Goal: Information Seeking & Learning: Learn about a topic

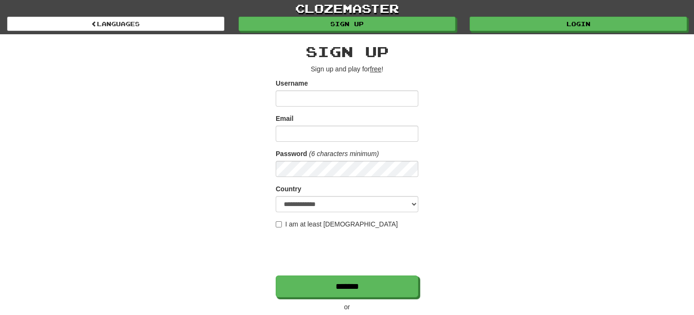
click at [297, 98] on input "Username" at bounding box center [347, 98] width 143 height 16
type input "**********"
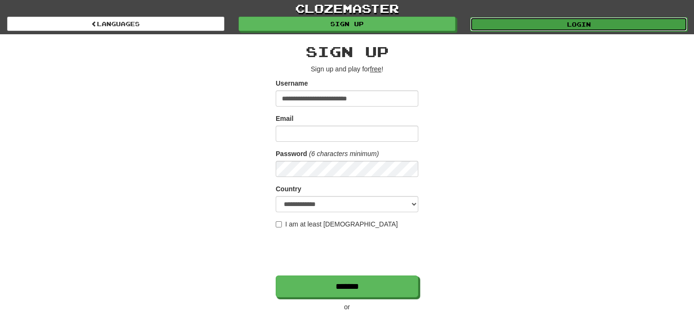
click at [525, 24] on link "Login" at bounding box center [578, 24] width 217 height 14
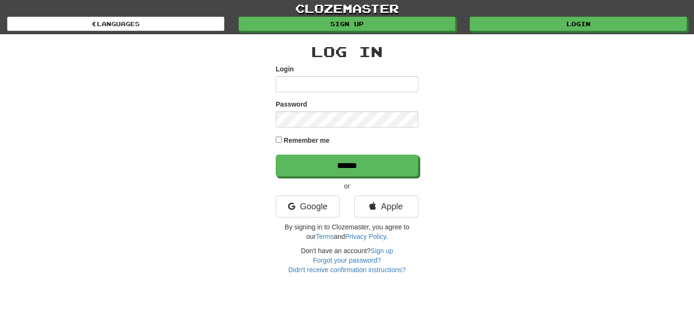
type input "**********"
click at [280, 143] on div "Remember me" at bounding box center [347, 141] width 143 height 13
click at [279, 135] on div "Remember me" at bounding box center [347, 141] width 143 height 13
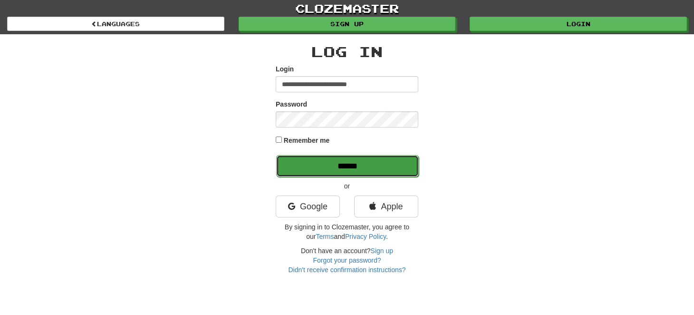
click at [317, 161] on input "******" at bounding box center [347, 166] width 143 height 22
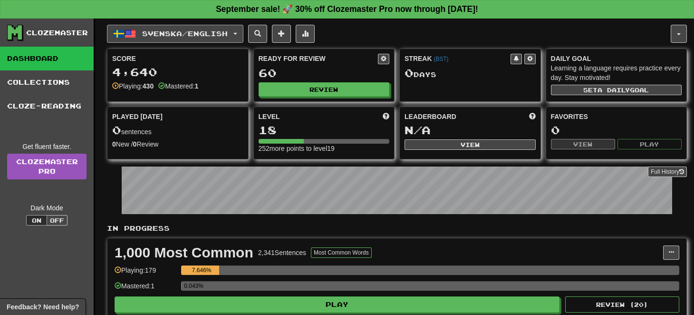
click at [238, 27] on button "Svenska / English" at bounding box center [175, 34] width 136 height 18
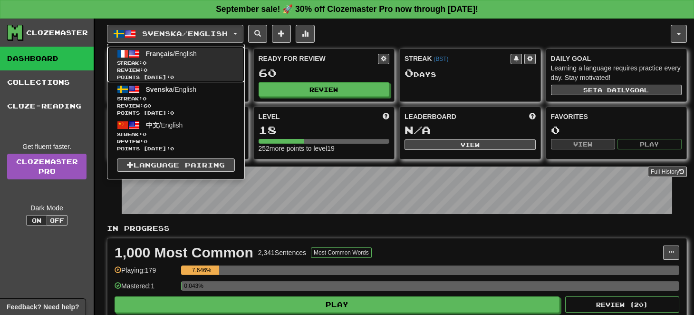
click at [214, 68] on span "Review: 0" at bounding box center [176, 70] width 118 height 7
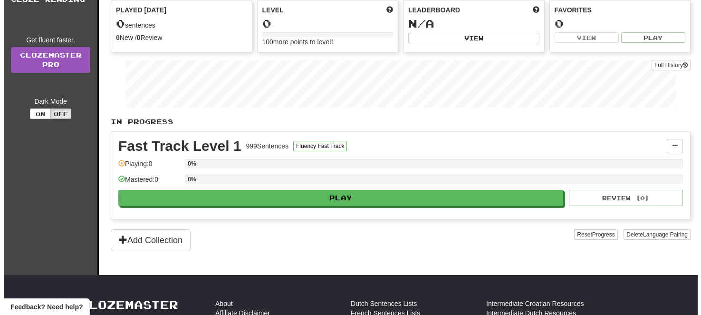
scroll to position [130, 0]
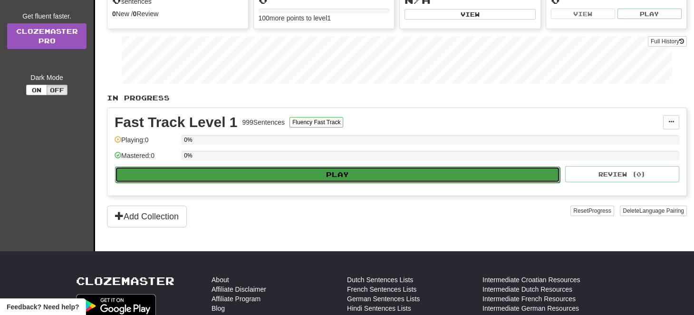
click at [356, 172] on button "Play" at bounding box center [337, 174] width 445 height 16
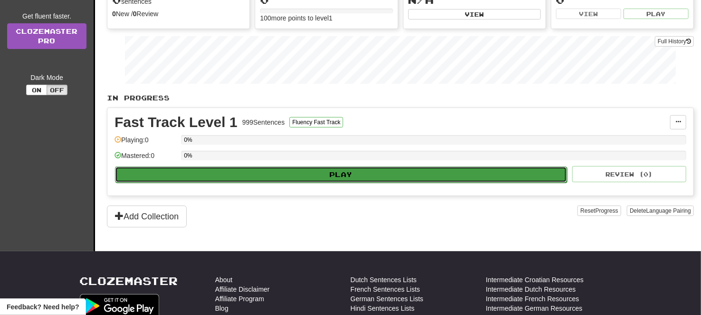
select select "**"
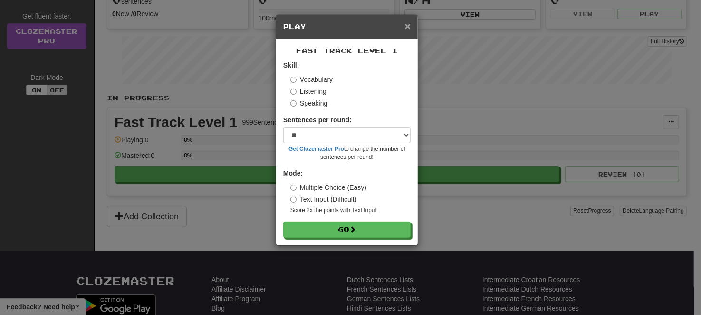
click at [410, 29] on span "×" at bounding box center [408, 25] width 6 height 11
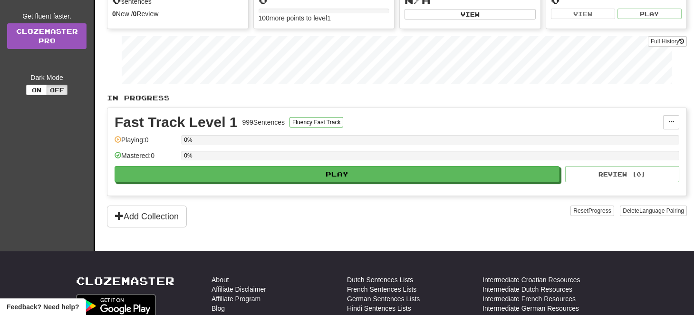
click at [420, 212] on div "Add Collection" at bounding box center [339, 216] width 464 height 22
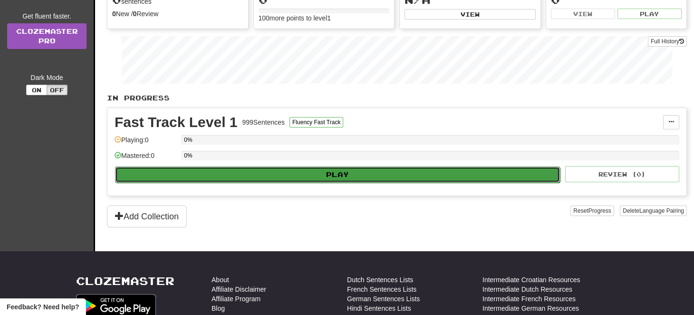
click at [342, 173] on button "Play" at bounding box center [337, 174] width 445 height 16
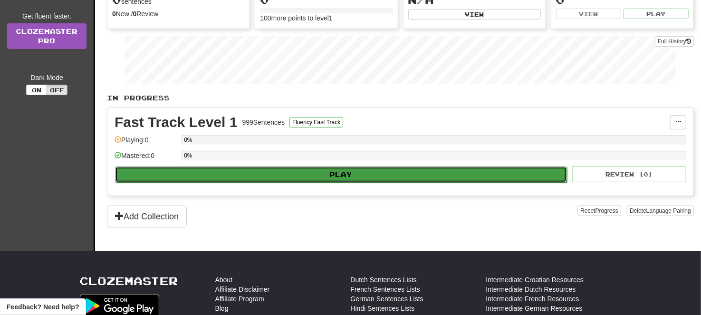
select select "**"
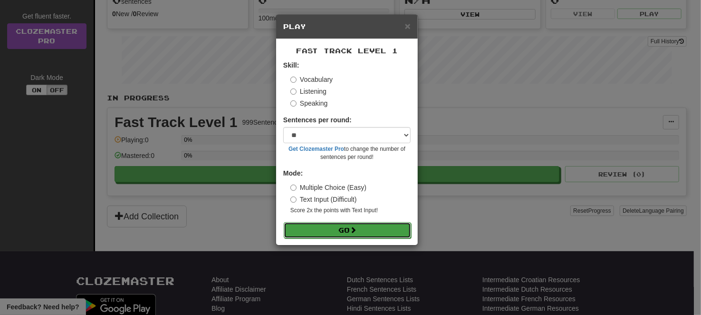
click at [364, 230] on button "Go" at bounding box center [347, 230] width 127 height 16
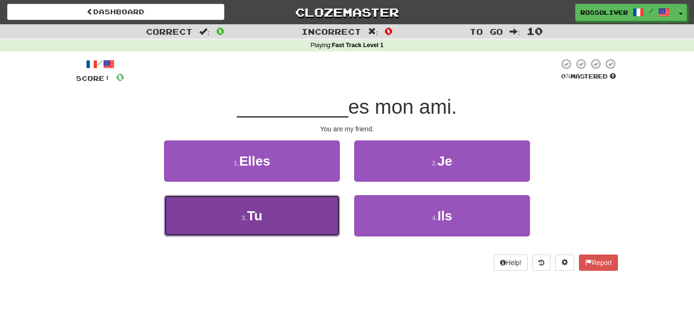
click at [297, 223] on button "3 . Tu" at bounding box center [252, 215] width 176 height 41
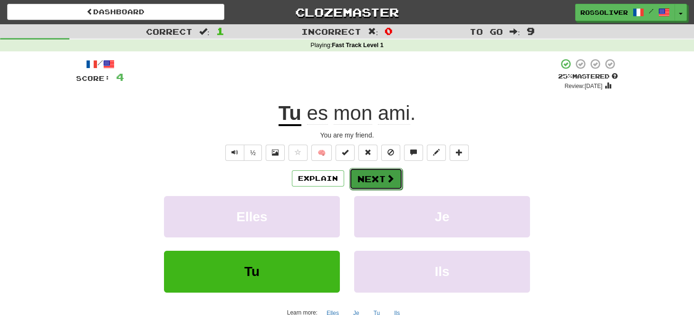
click at [368, 174] on button "Next" at bounding box center [375, 179] width 53 height 22
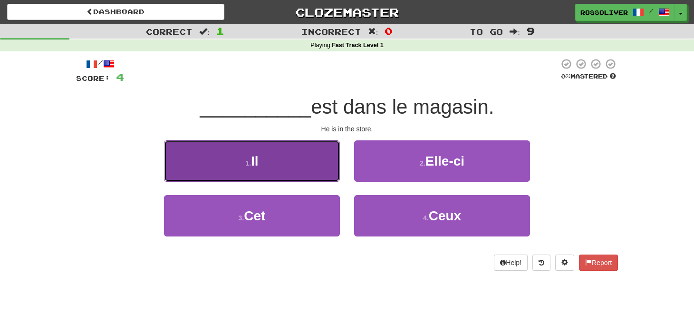
click at [302, 149] on button "1 . Il" at bounding box center [252, 160] width 176 height 41
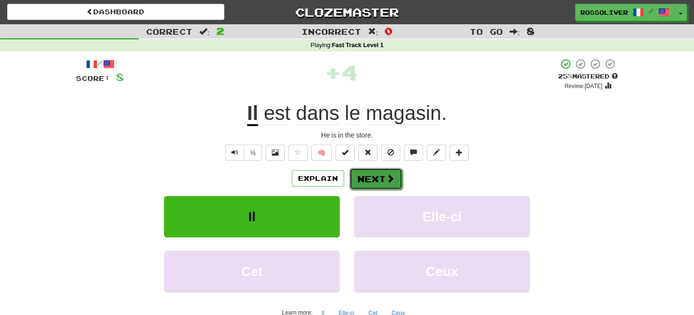
click at [390, 183] on button "Next" at bounding box center [375, 179] width 53 height 22
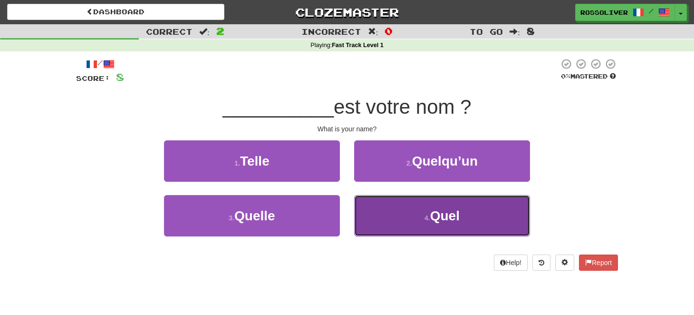
click at [378, 215] on button "4 . Quel" at bounding box center [442, 215] width 176 height 41
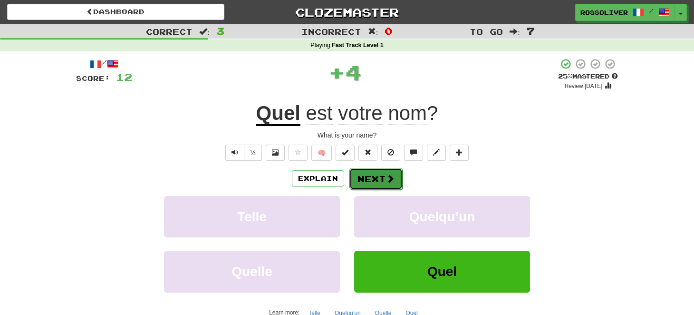
click at [371, 172] on button "Next" at bounding box center [375, 179] width 53 height 22
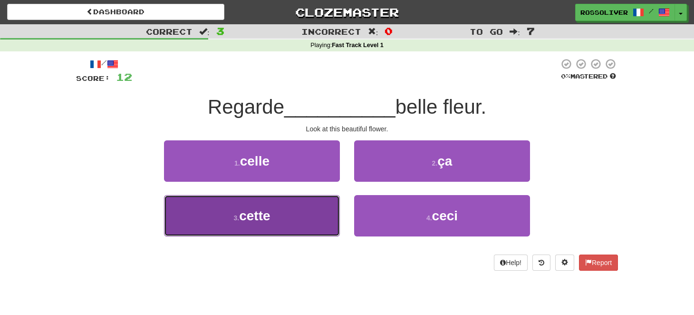
click at [303, 224] on button "3 . cette" at bounding box center [252, 215] width 176 height 41
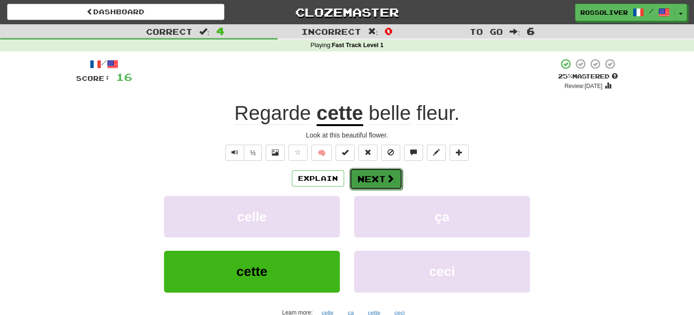
click at [376, 175] on button "Next" at bounding box center [375, 179] width 53 height 22
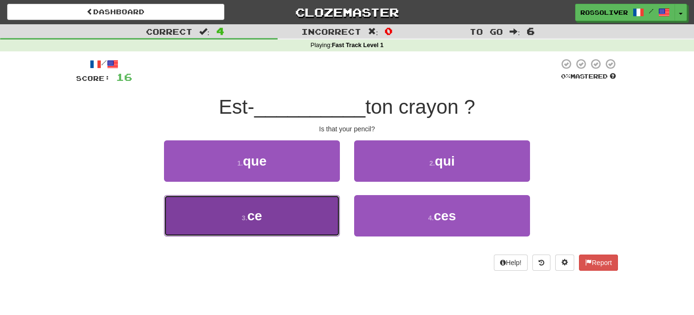
click at [280, 213] on button "3 . ce" at bounding box center [252, 215] width 176 height 41
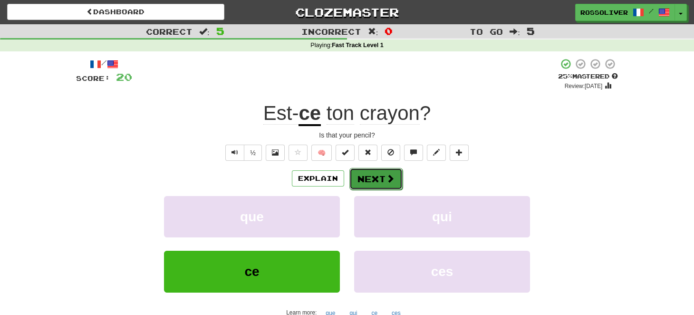
click at [369, 182] on button "Next" at bounding box center [375, 179] width 53 height 22
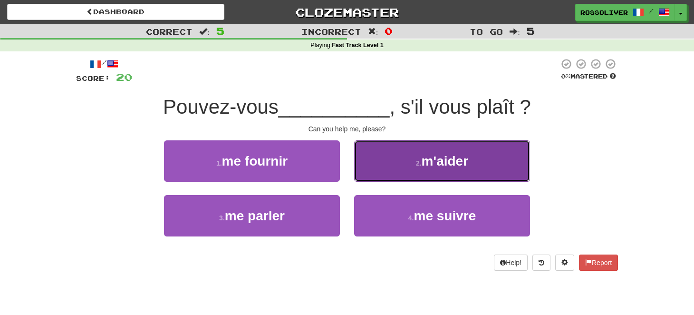
click at [386, 174] on button "2 . m'aider" at bounding box center [442, 160] width 176 height 41
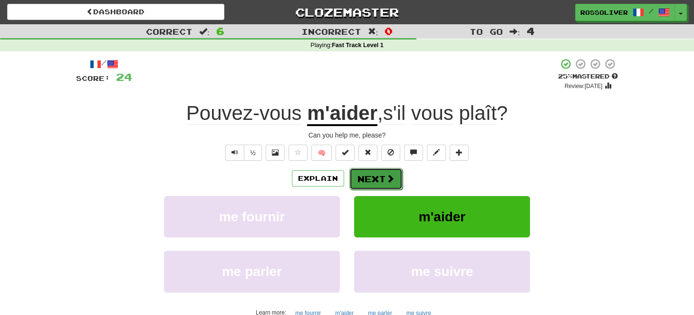
click at [386, 188] on button "Next" at bounding box center [375, 179] width 53 height 22
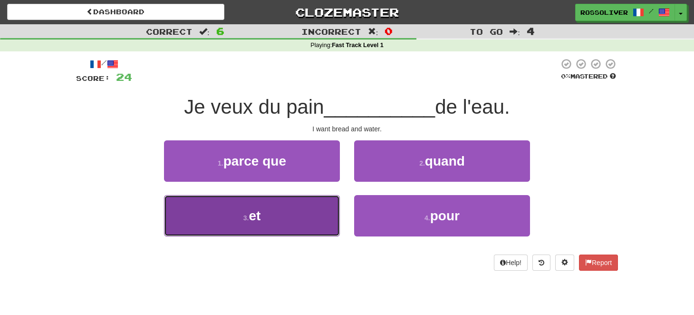
click at [286, 203] on button "3 . et" at bounding box center [252, 215] width 176 height 41
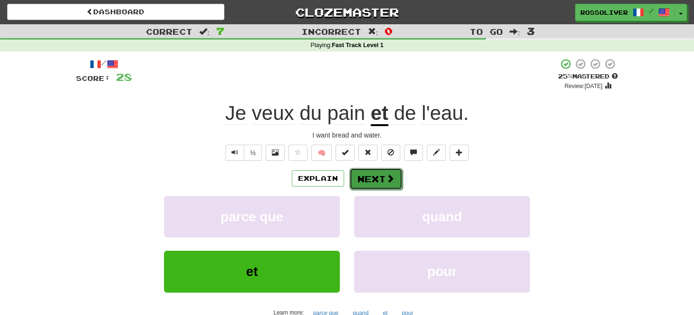
click at [384, 183] on button "Next" at bounding box center [375, 179] width 53 height 22
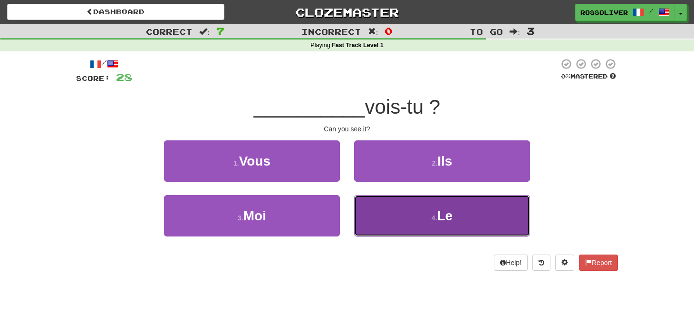
click at [427, 233] on button "4 . Le" at bounding box center [442, 215] width 176 height 41
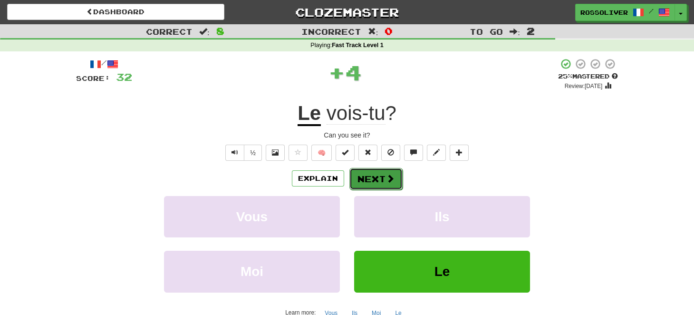
click at [367, 180] on button "Next" at bounding box center [375, 179] width 53 height 22
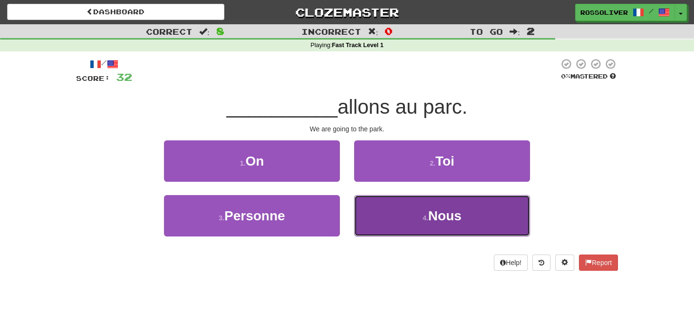
click at [429, 204] on button "4 . Nous" at bounding box center [442, 215] width 176 height 41
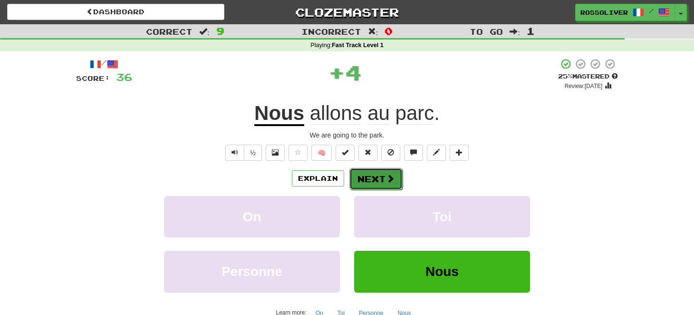
click at [384, 174] on button "Next" at bounding box center [375, 179] width 53 height 22
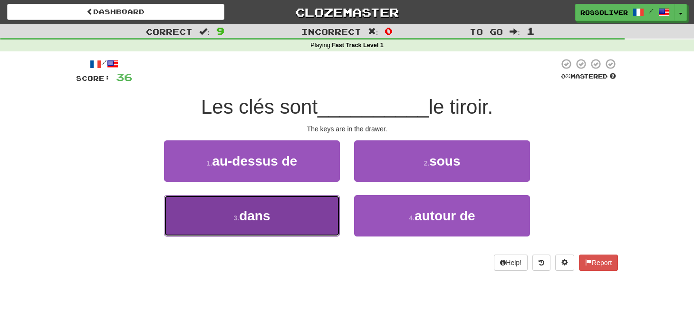
click at [292, 211] on button "3 . dans" at bounding box center [252, 215] width 176 height 41
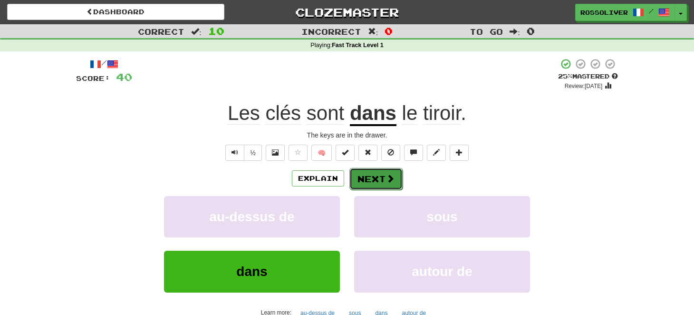
click at [362, 169] on button "Next" at bounding box center [375, 179] width 53 height 22
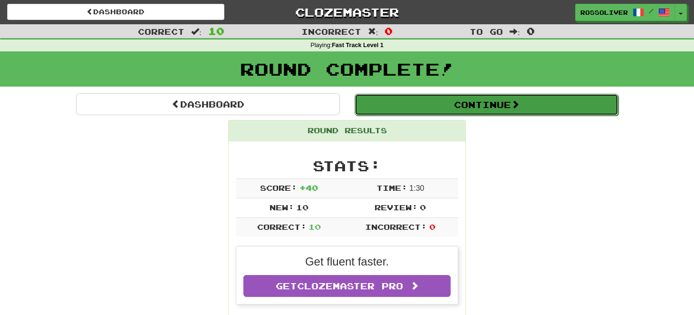
click at [427, 109] on button "Continue" at bounding box center [487, 105] width 264 height 22
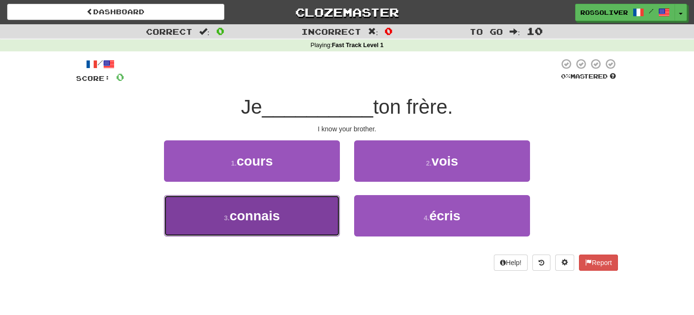
click at [288, 208] on button "3 . connais" at bounding box center [252, 215] width 176 height 41
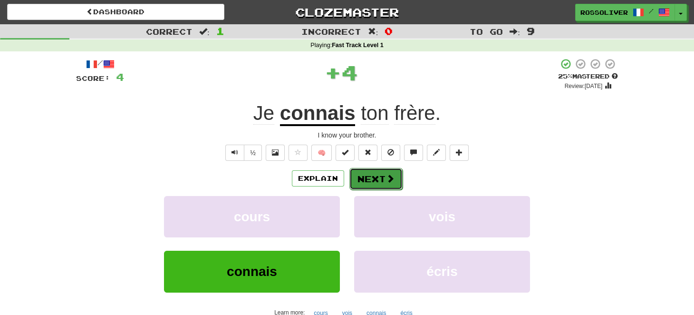
click at [378, 180] on button "Next" at bounding box center [375, 179] width 53 height 22
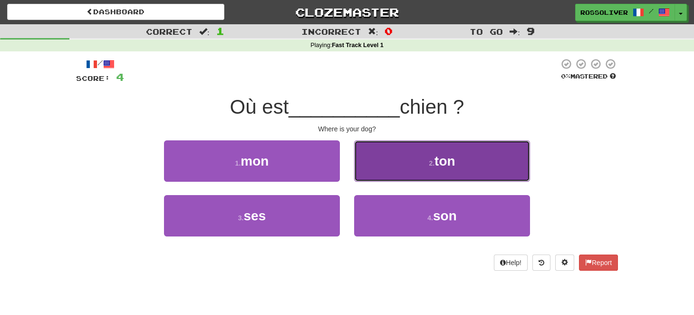
click at [453, 159] on span "ton" at bounding box center [445, 161] width 21 height 15
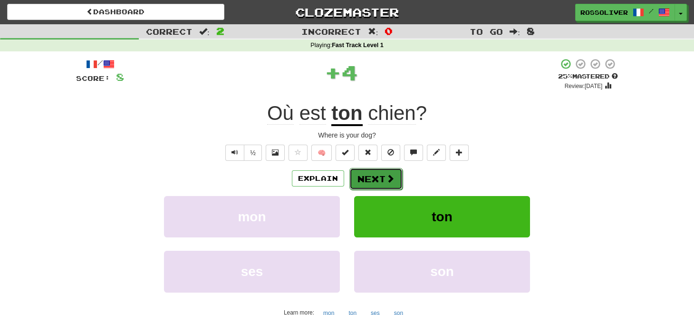
click at [372, 172] on button "Next" at bounding box center [375, 179] width 53 height 22
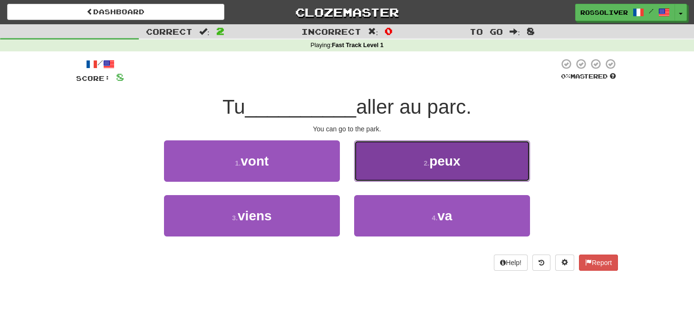
click at [424, 160] on small "2 ." at bounding box center [427, 163] width 6 height 8
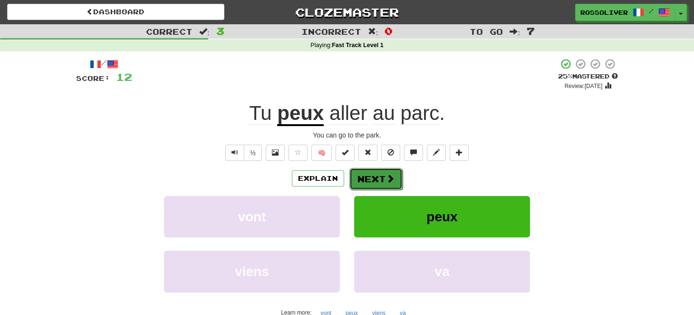
click at [366, 177] on button "Next" at bounding box center [375, 179] width 53 height 22
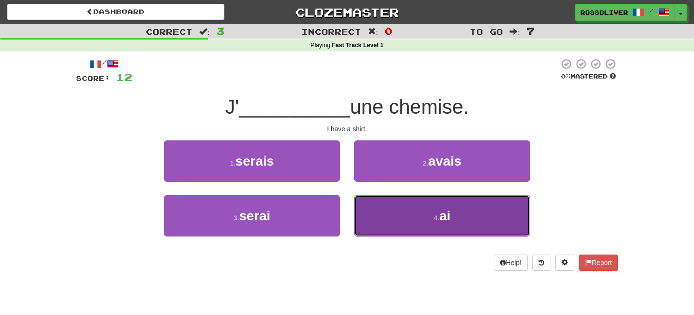
click at [396, 219] on button "4 . ai" at bounding box center [442, 215] width 176 height 41
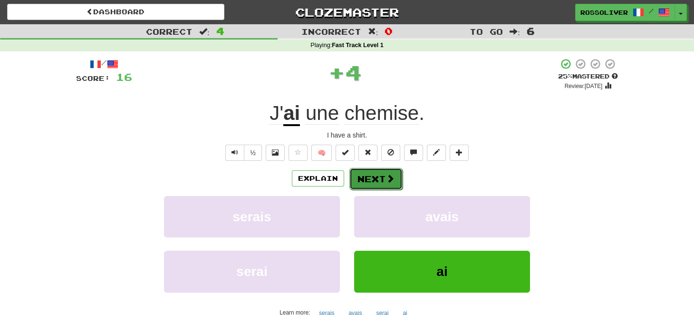
click at [368, 179] on button "Next" at bounding box center [375, 179] width 53 height 22
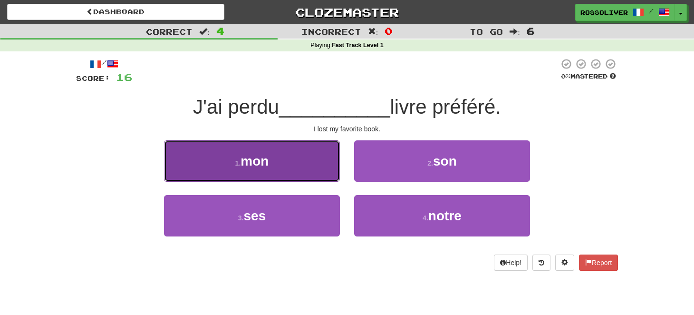
click at [292, 173] on button "1 . mon" at bounding box center [252, 160] width 176 height 41
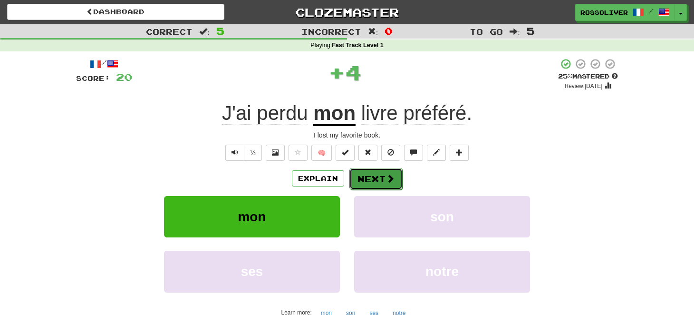
click at [378, 178] on button "Next" at bounding box center [375, 179] width 53 height 22
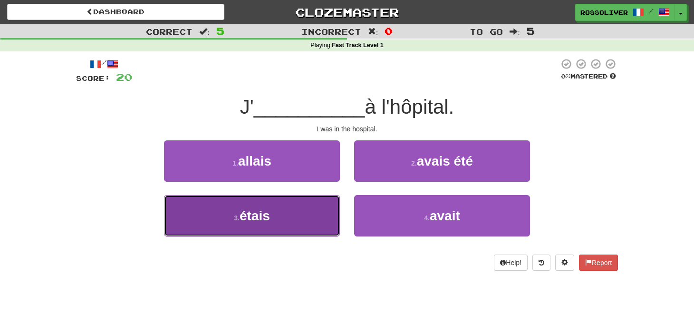
click at [284, 210] on button "3 . étais" at bounding box center [252, 215] width 176 height 41
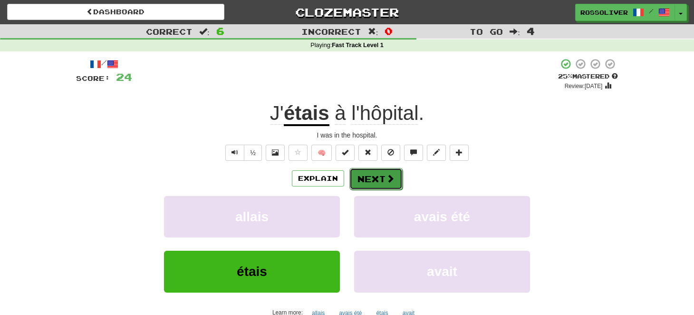
click at [376, 178] on button "Next" at bounding box center [375, 179] width 53 height 22
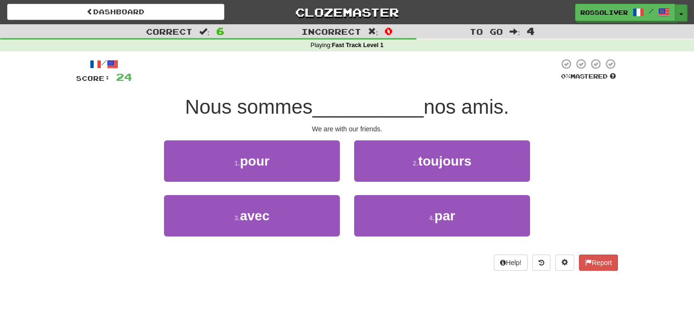
click at [682, 16] on button "Toggle Dropdown" at bounding box center [681, 12] width 12 height 17
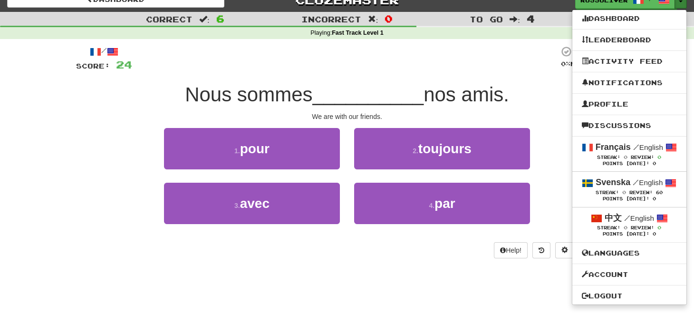
scroll to position [13, 0]
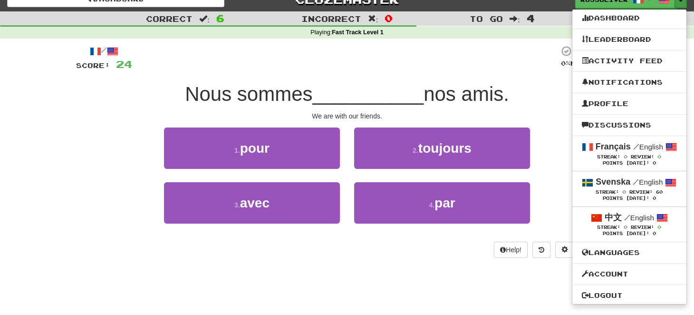
click at [522, 70] on div at bounding box center [345, 58] width 427 height 26
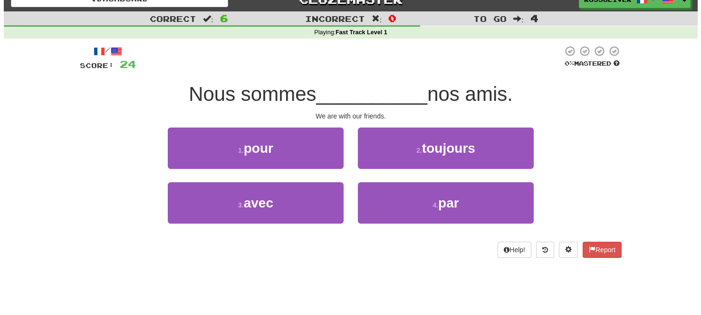
scroll to position [0, 0]
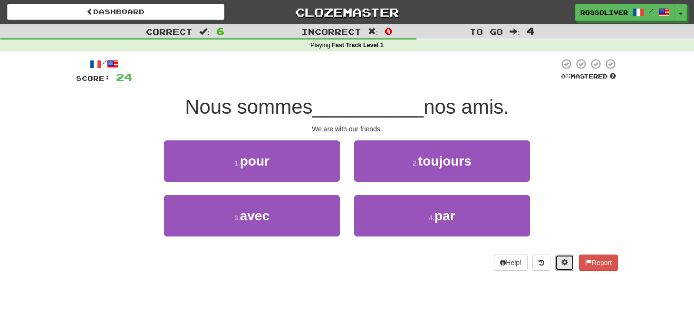
click at [563, 264] on span at bounding box center [565, 262] width 7 height 7
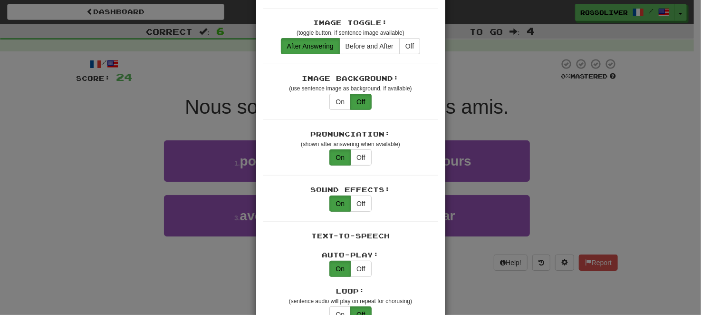
scroll to position [195, 0]
click at [358, 195] on button "Off" at bounding box center [360, 203] width 21 height 16
click at [489, 82] on div "× Game Settings Translations: Visible Show After Answering Hidden Sentence Text…" at bounding box center [350, 157] width 701 height 315
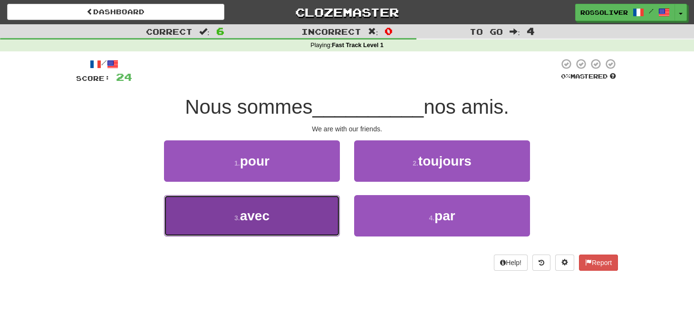
click at [292, 226] on button "3 . avec" at bounding box center [252, 215] width 176 height 41
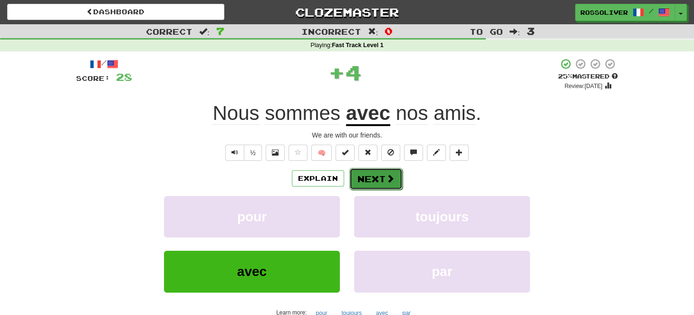
click at [368, 173] on button "Next" at bounding box center [375, 179] width 53 height 22
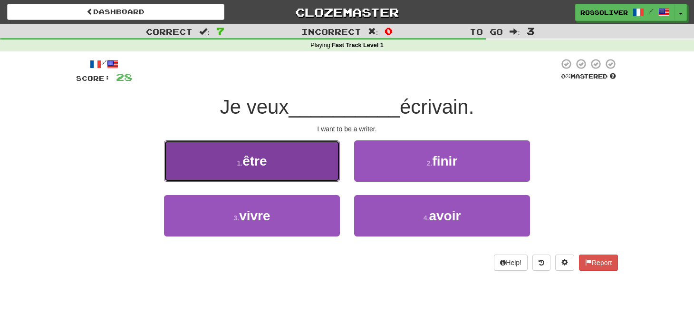
click at [318, 170] on button "1 . être" at bounding box center [252, 160] width 176 height 41
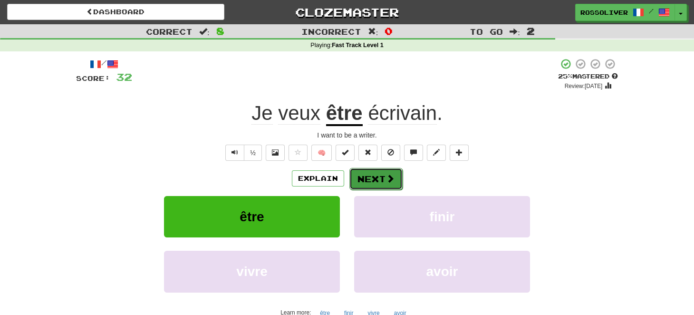
click at [369, 179] on button "Next" at bounding box center [375, 179] width 53 height 22
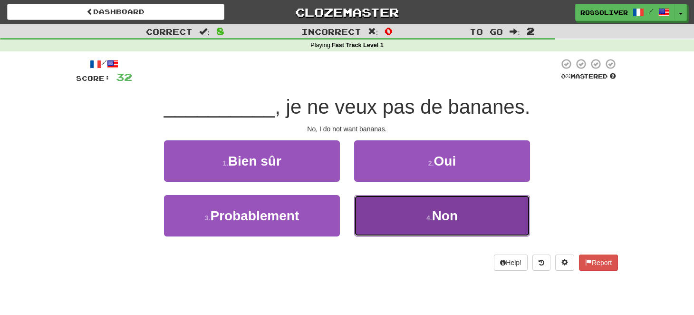
click at [386, 205] on button "4 . Non" at bounding box center [442, 215] width 176 height 41
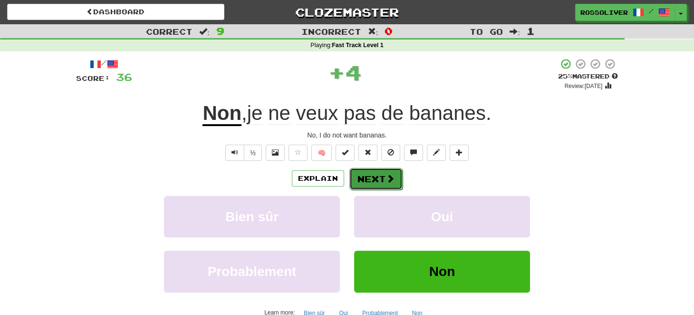
click at [387, 186] on button "Next" at bounding box center [375, 179] width 53 height 22
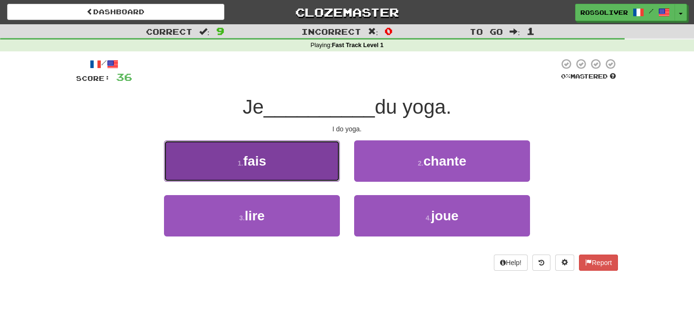
click at [297, 177] on button "1 . fais" at bounding box center [252, 160] width 176 height 41
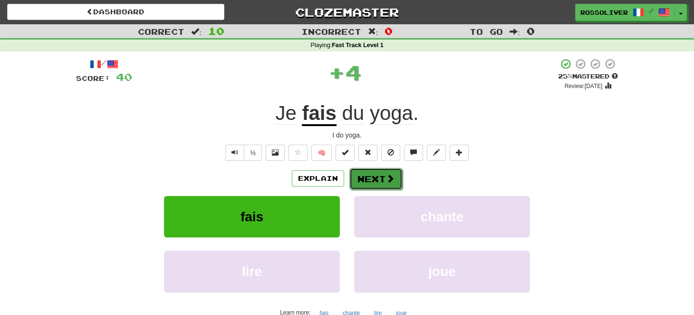
click at [390, 180] on span at bounding box center [390, 178] width 9 height 9
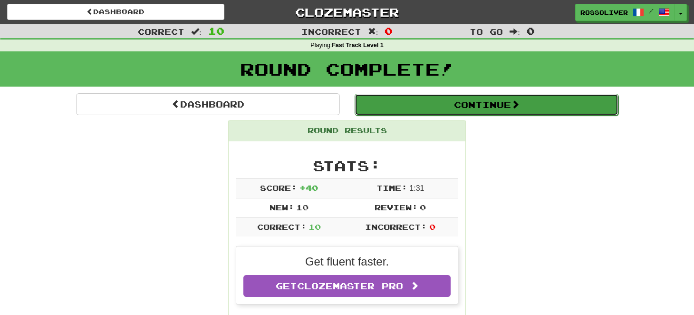
click at [486, 99] on button "Continue" at bounding box center [487, 105] width 264 height 22
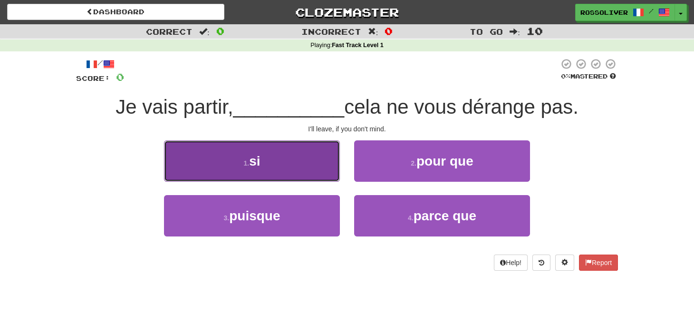
click at [289, 161] on button "1 . si" at bounding box center [252, 160] width 176 height 41
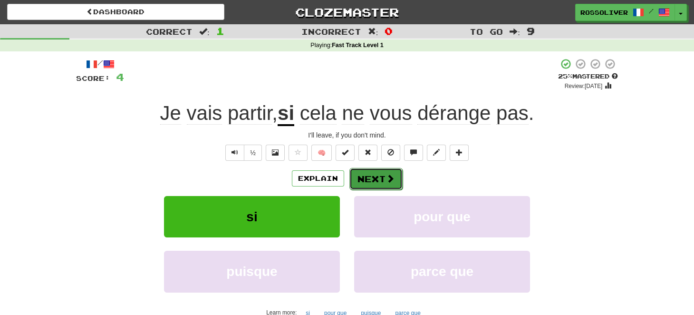
click at [359, 176] on button "Next" at bounding box center [375, 179] width 53 height 22
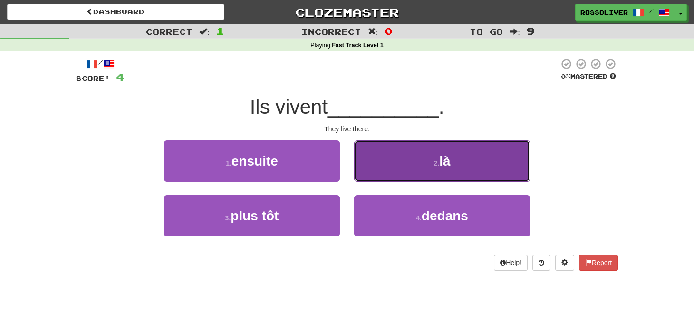
click at [386, 159] on button "2 . là" at bounding box center [442, 160] width 176 height 41
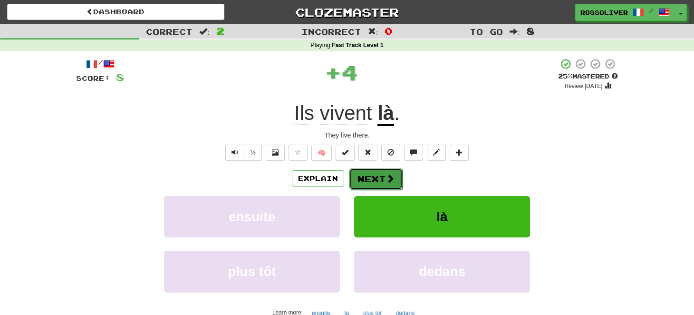
click at [381, 178] on button "Next" at bounding box center [375, 179] width 53 height 22
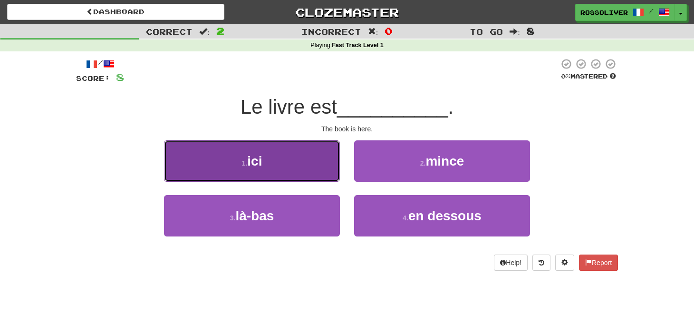
click at [307, 178] on button "1 . ici" at bounding box center [252, 160] width 176 height 41
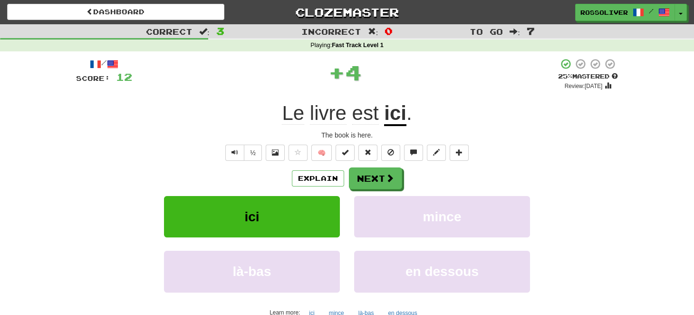
click at [348, 177] on div "Explain Next" at bounding box center [347, 178] width 542 height 22
click at [355, 177] on button "Next" at bounding box center [375, 179] width 53 height 22
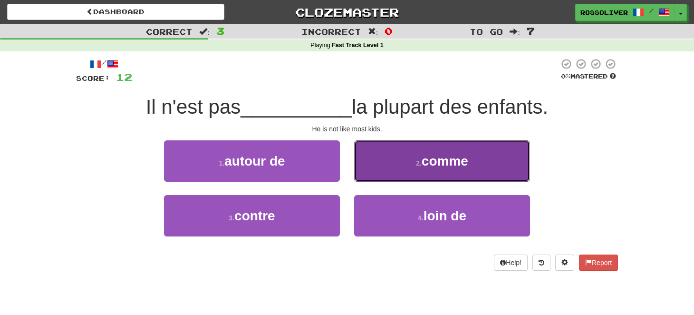
click at [405, 173] on button "2 . comme" at bounding box center [442, 160] width 176 height 41
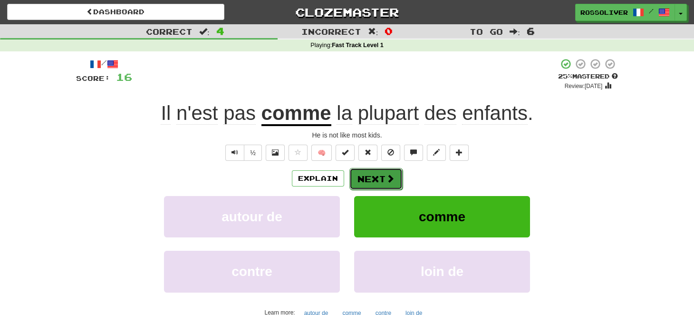
click at [378, 182] on button "Next" at bounding box center [375, 179] width 53 height 22
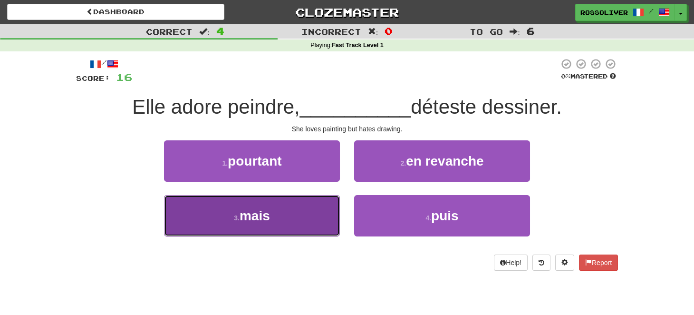
click at [308, 220] on button "3 . mais" at bounding box center [252, 215] width 176 height 41
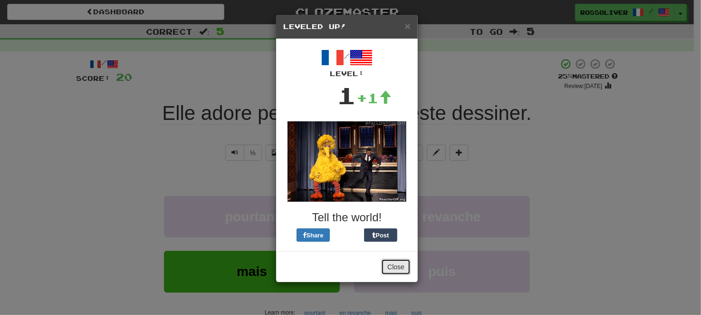
click at [398, 268] on button "Close" at bounding box center [395, 267] width 29 height 16
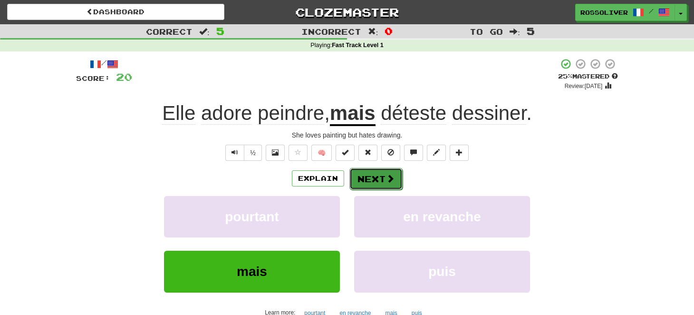
click at [381, 183] on button "Next" at bounding box center [375, 179] width 53 height 22
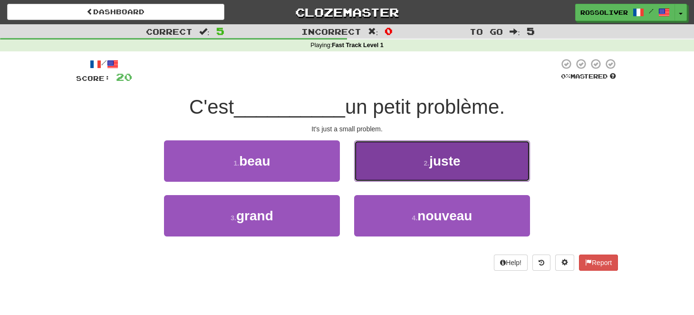
click at [394, 162] on button "2 . juste" at bounding box center [442, 160] width 176 height 41
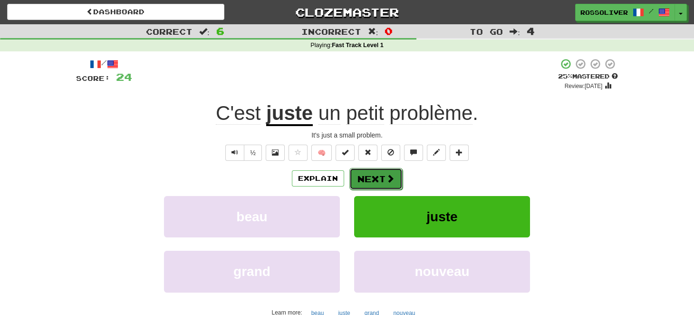
click at [371, 171] on button "Next" at bounding box center [375, 179] width 53 height 22
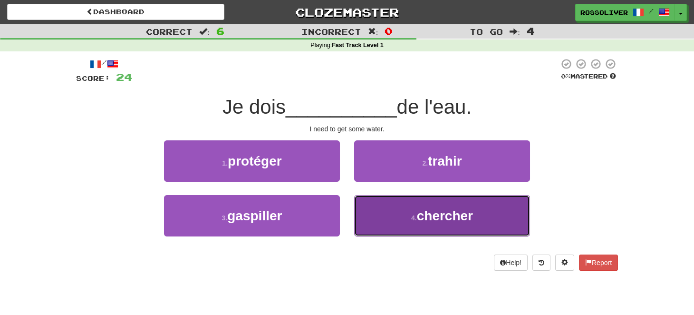
click at [426, 234] on button "4 . chercher" at bounding box center [442, 215] width 176 height 41
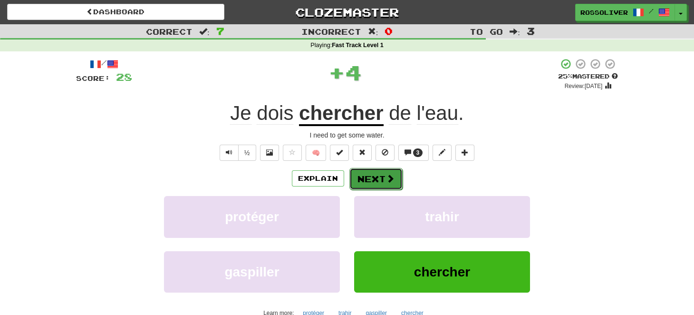
click at [379, 174] on button "Next" at bounding box center [375, 179] width 53 height 22
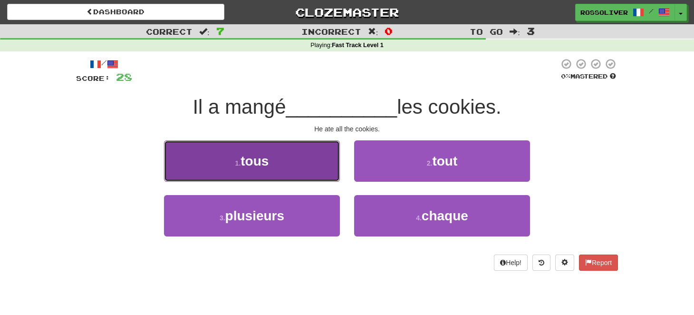
click at [307, 165] on button "1 . tous" at bounding box center [252, 160] width 176 height 41
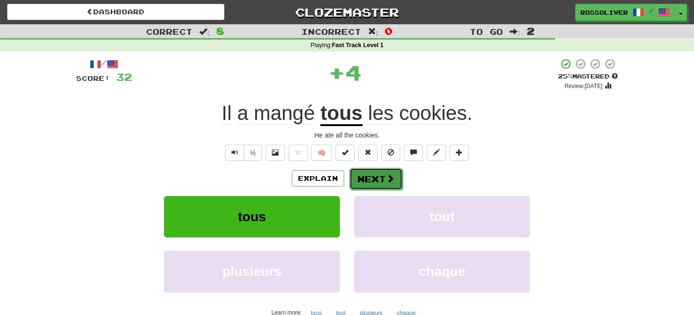
click at [382, 177] on button "Next" at bounding box center [375, 179] width 53 height 22
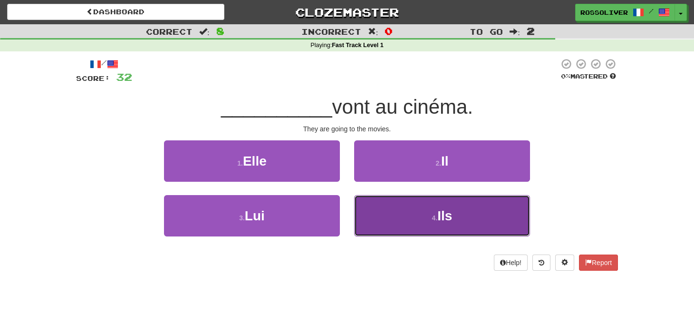
click at [404, 213] on button "4 . Ils" at bounding box center [442, 215] width 176 height 41
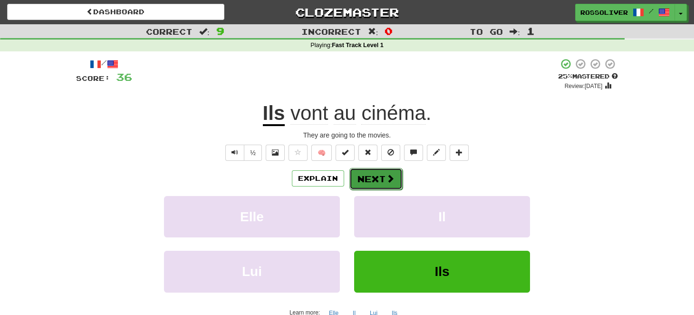
click at [379, 182] on button "Next" at bounding box center [375, 179] width 53 height 22
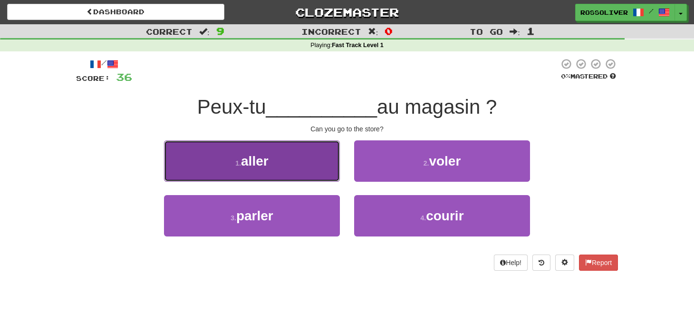
click at [314, 166] on button "1 . aller" at bounding box center [252, 160] width 176 height 41
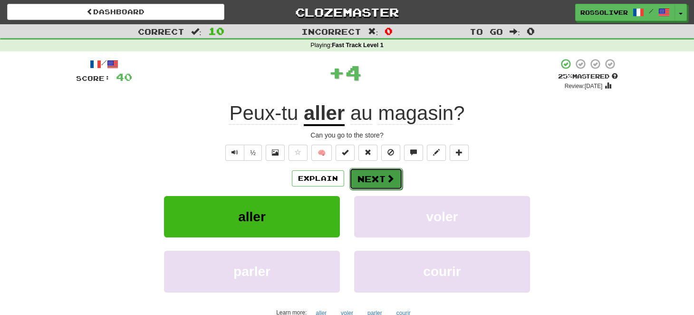
click at [375, 177] on button "Next" at bounding box center [375, 179] width 53 height 22
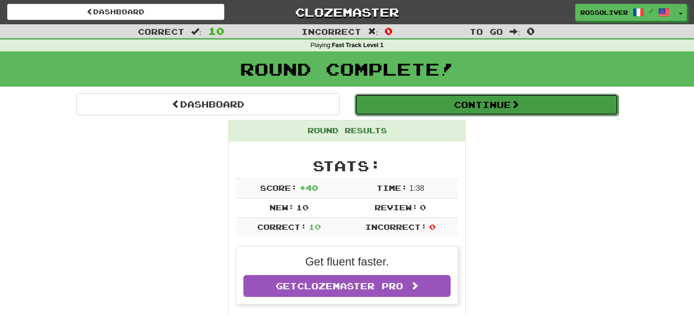
click at [433, 108] on button "Continue" at bounding box center [487, 105] width 264 height 22
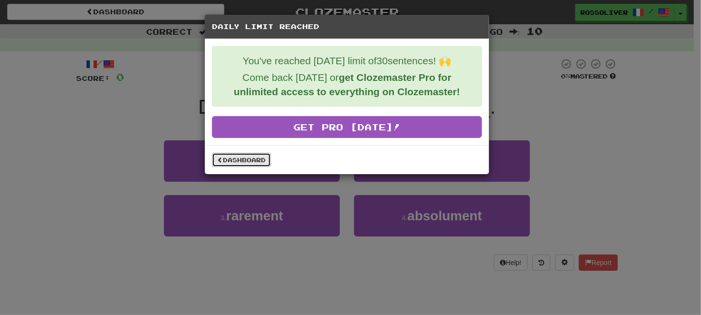
click at [239, 161] on link "Dashboard" at bounding box center [241, 160] width 59 height 14
